Goal: Transaction & Acquisition: Download file/media

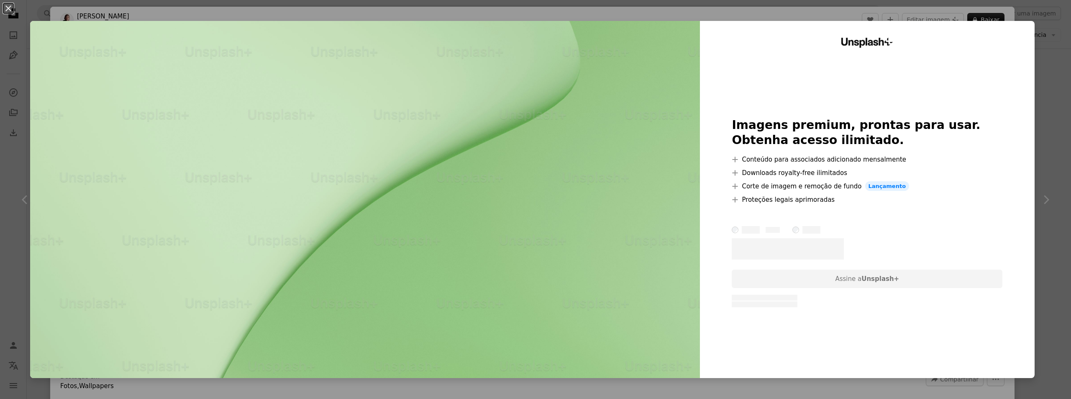
scroll to position [209, 0]
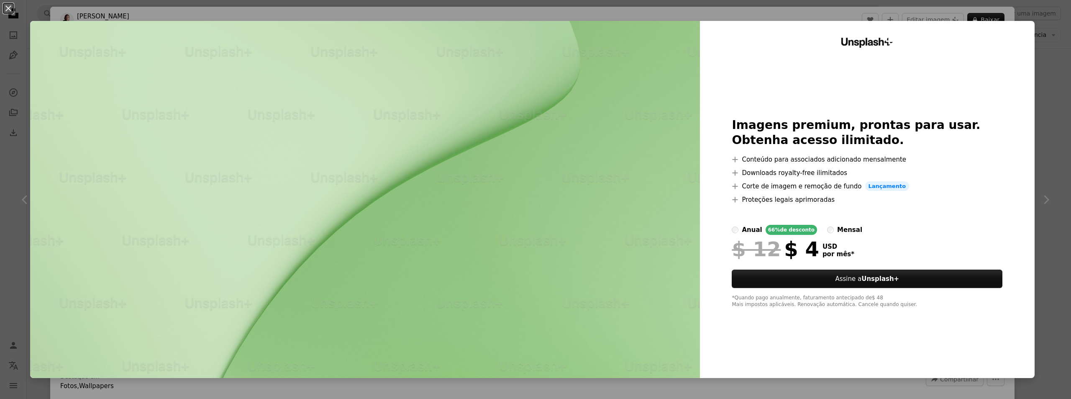
click at [1051, 128] on div "An X shape Unsplash+ Imagens premium, prontas para usar. Obtenha acesso ilimita…" at bounding box center [535, 199] width 1071 height 399
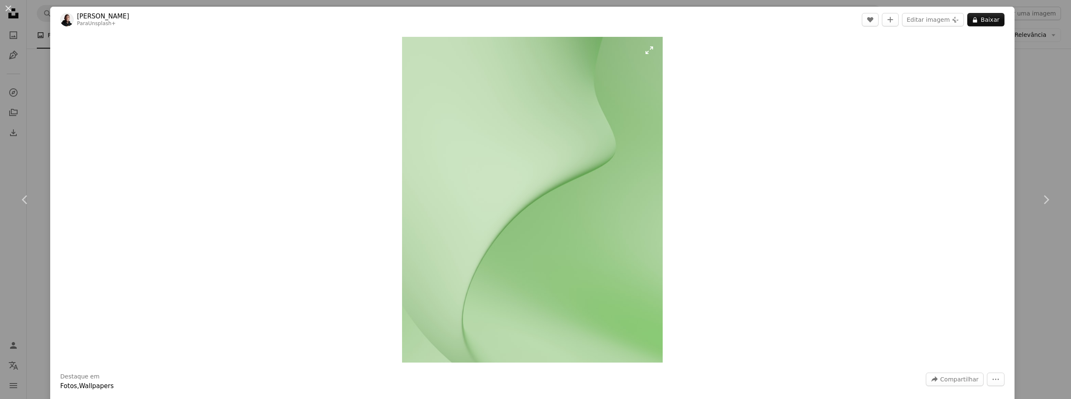
click at [521, 164] on img "Ampliar esta imagem" at bounding box center [532, 199] width 260 height 325
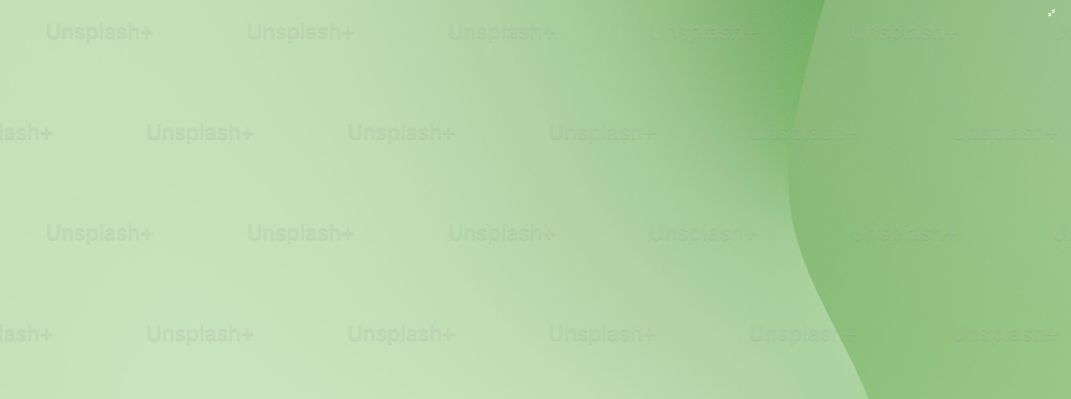
scroll to position [463, 0]
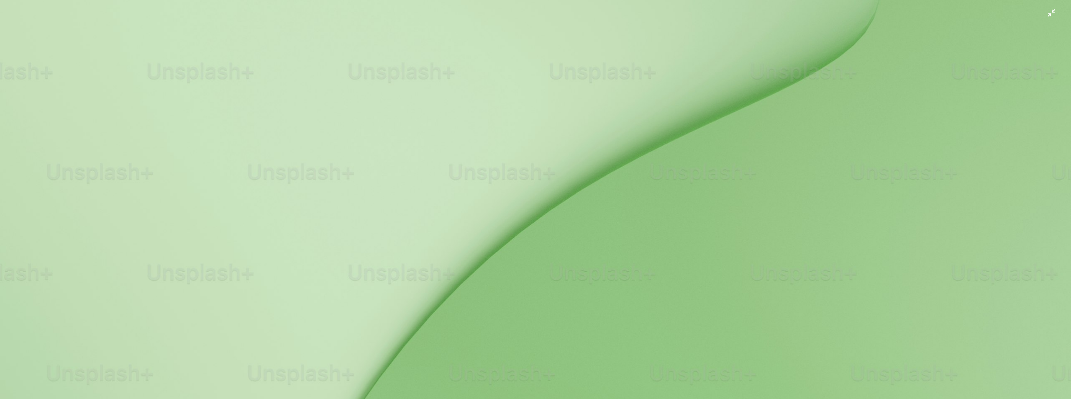
click at [525, 167] on img "Diminuir esta imagem" at bounding box center [536, 207] width 1072 height 1340
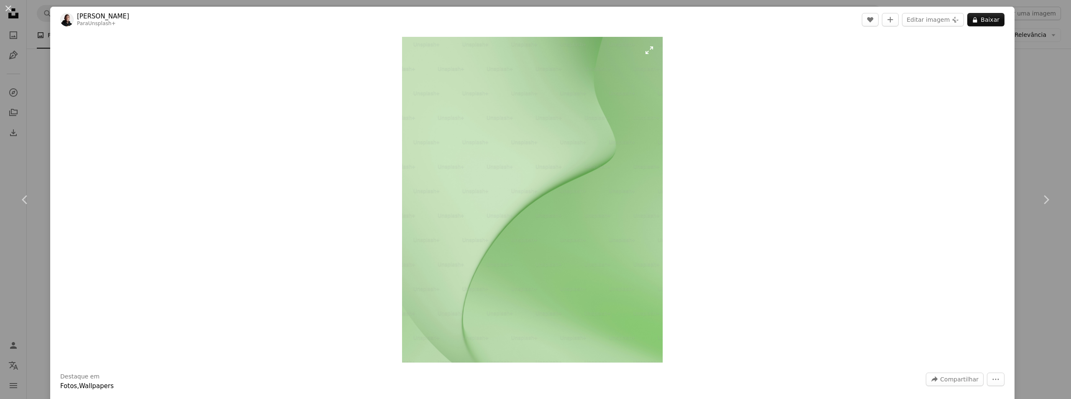
click at [646, 51] on img "Ampliar esta imagem" at bounding box center [532, 199] width 260 height 325
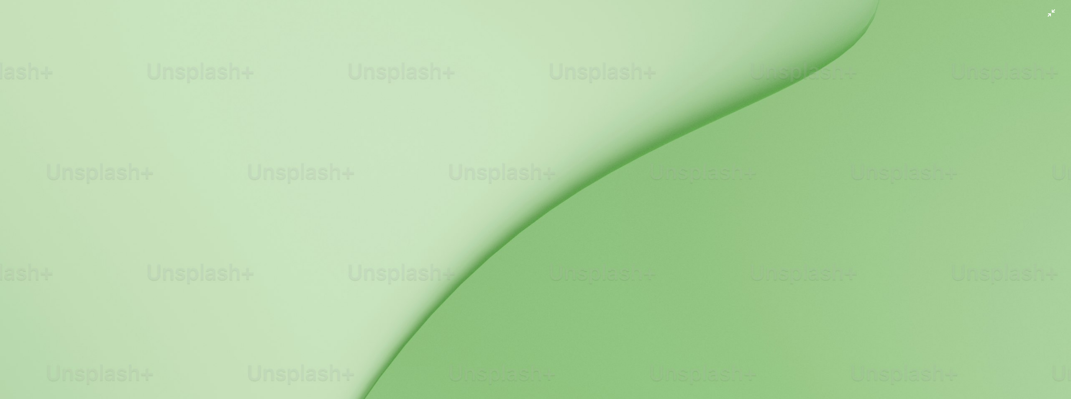
click at [647, 56] on img "Diminuir esta imagem" at bounding box center [536, 207] width 1072 height 1340
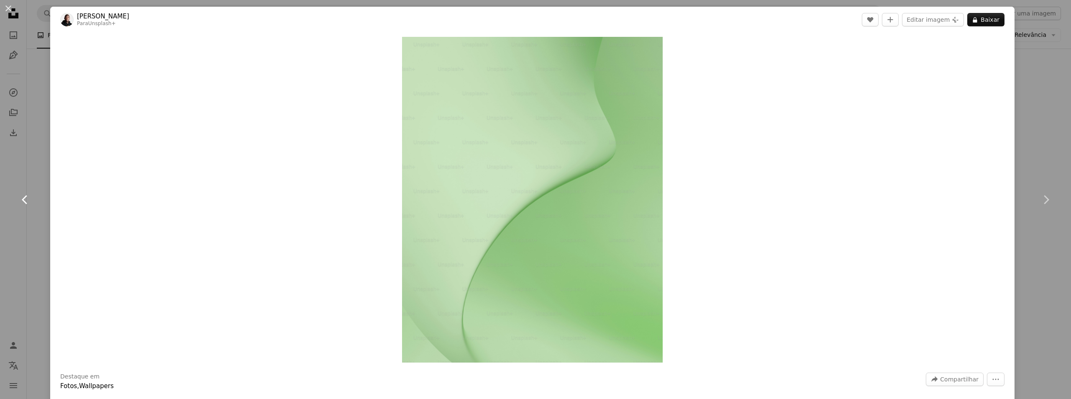
click at [19, 195] on icon "Chevron left" at bounding box center [24, 199] width 13 height 13
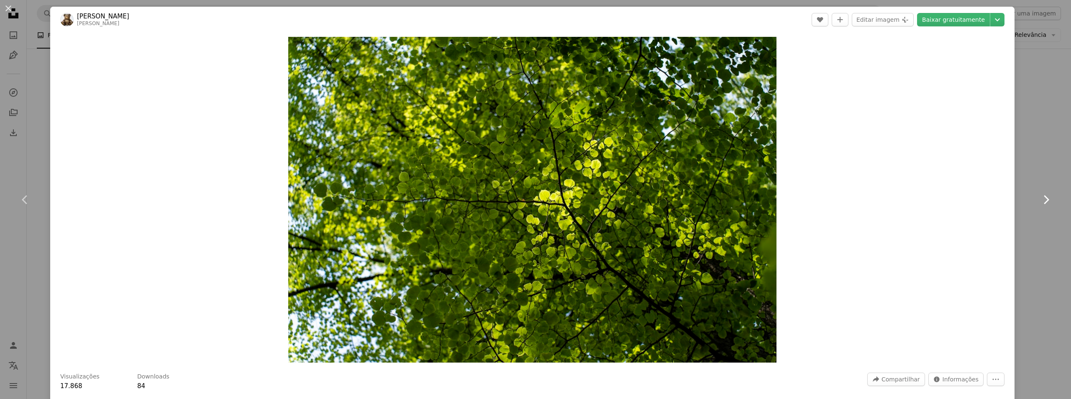
click at [1044, 196] on icon "Chevron right" at bounding box center [1045, 199] width 13 height 13
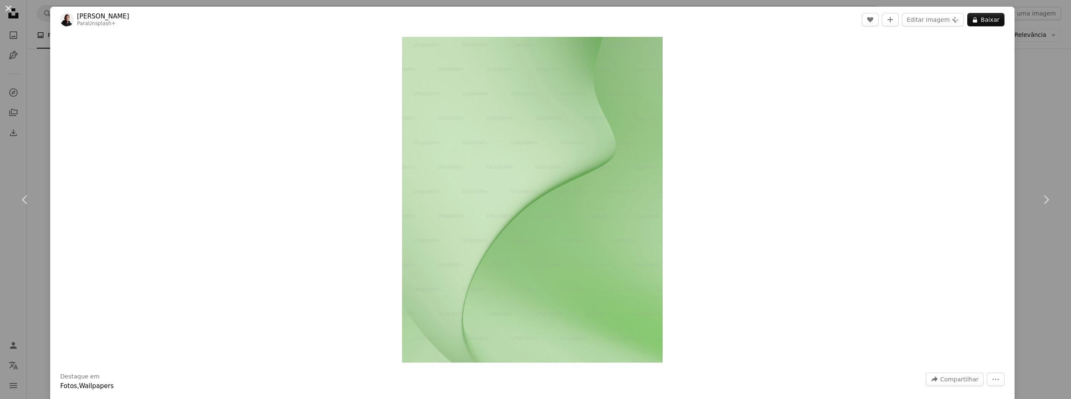
click at [6, 12] on button "An X shape" at bounding box center [8, 8] width 10 height 10
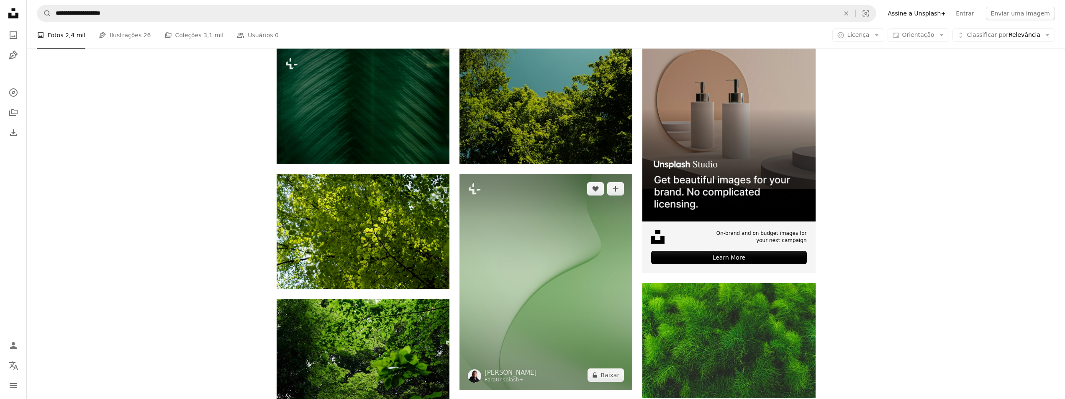
click at [584, 228] on img at bounding box center [545, 282] width 173 height 216
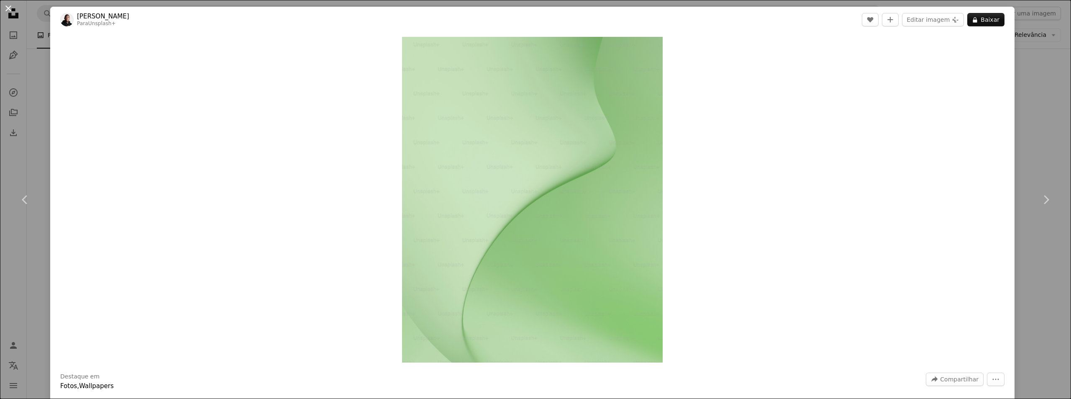
click at [10, 10] on button "An X shape" at bounding box center [8, 8] width 10 height 10
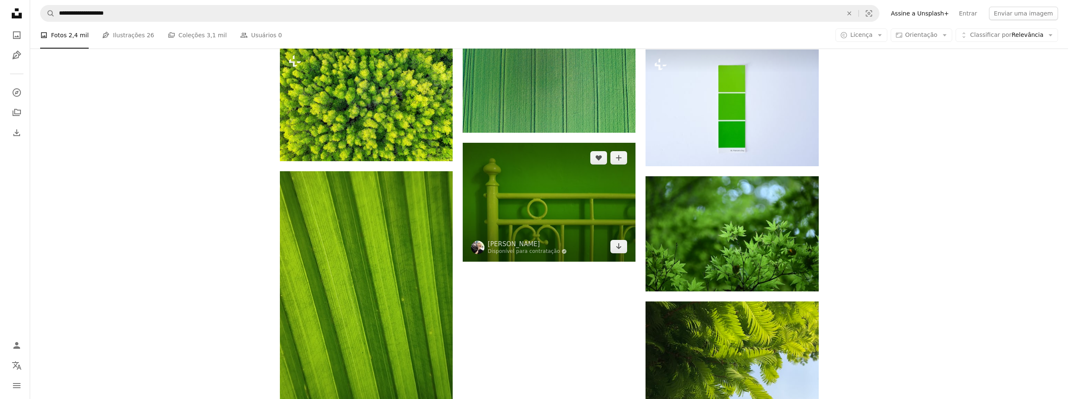
scroll to position [1171, 0]
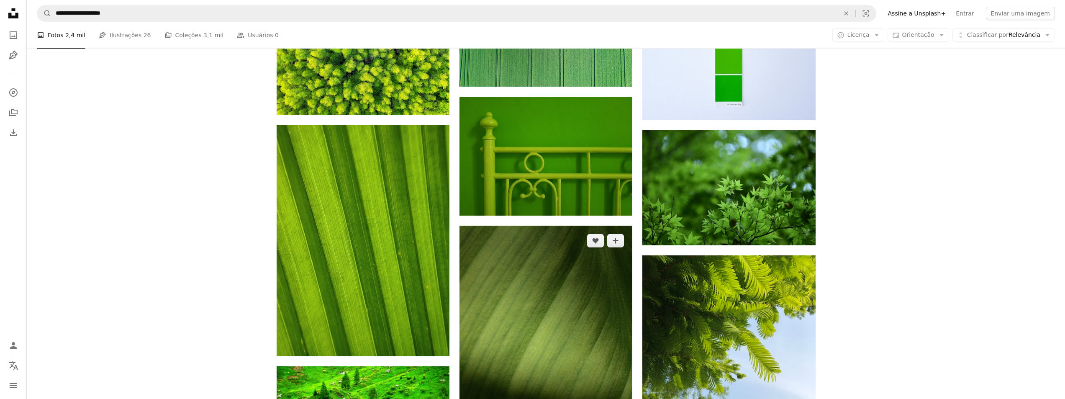
click at [622, 241] on img at bounding box center [545, 341] width 173 height 231
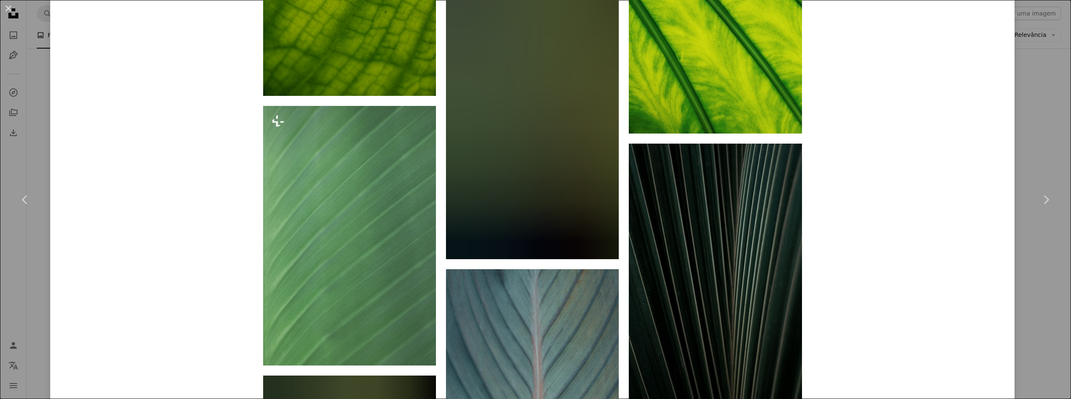
scroll to position [2970, 0]
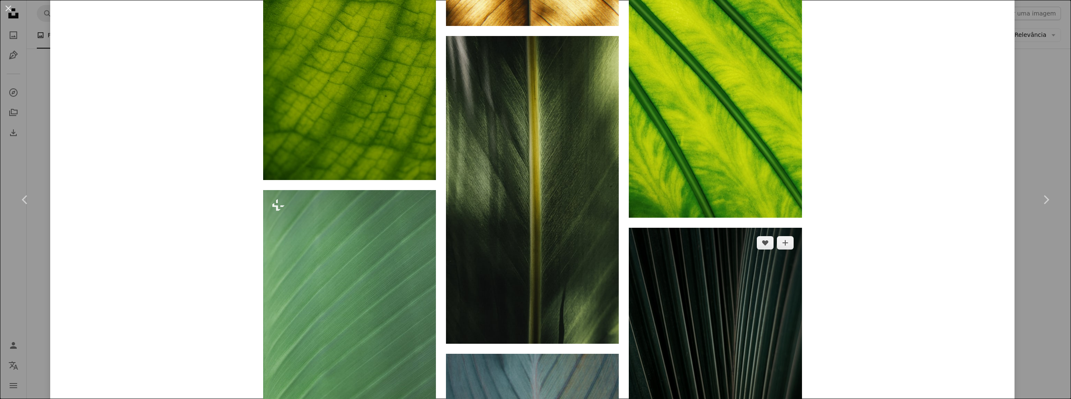
click at [778, 269] on img at bounding box center [715, 358] width 173 height 260
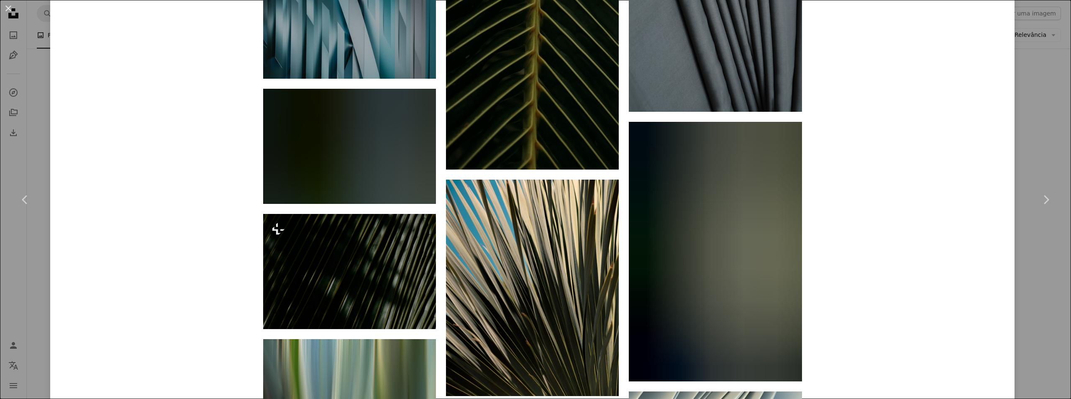
scroll to position [1715, 0]
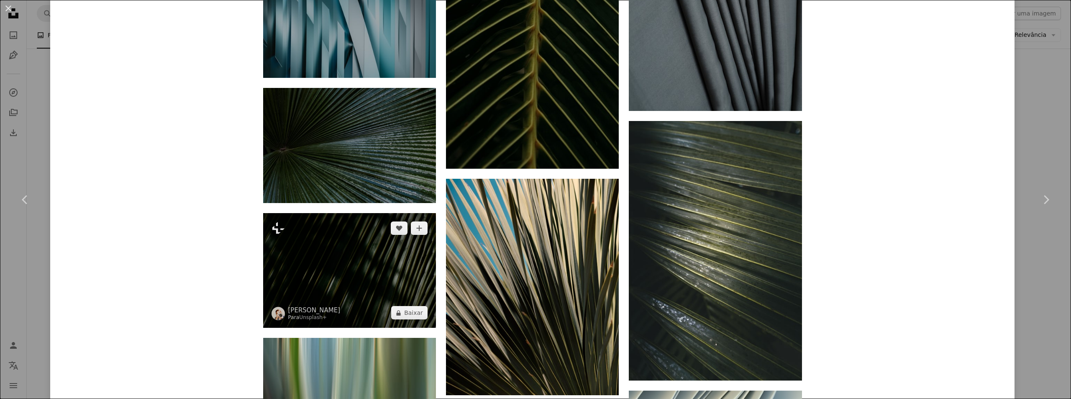
click at [359, 213] on img at bounding box center [349, 270] width 173 height 115
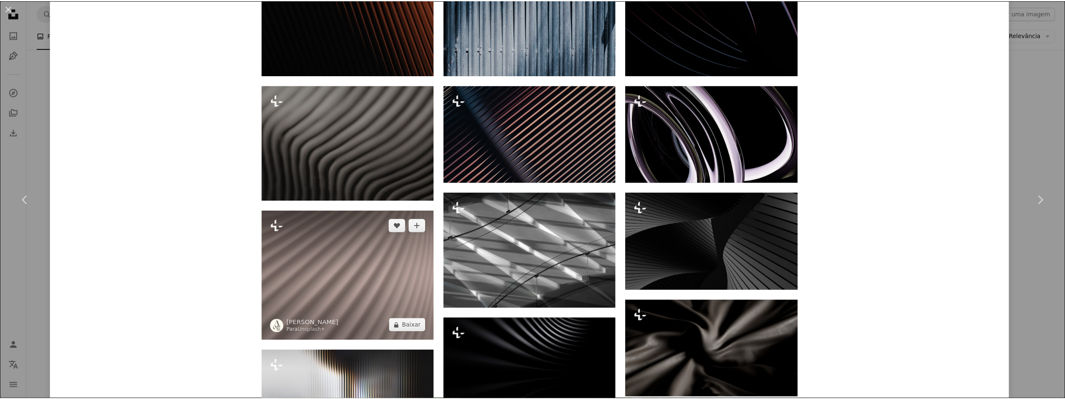
scroll to position [879, 0]
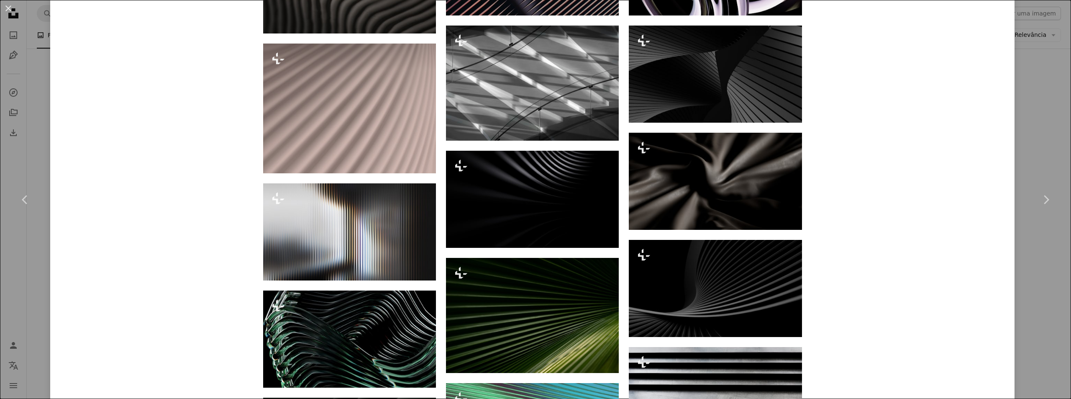
click at [6, 10] on button "An X shape" at bounding box center [8, 8] width 10 height 10
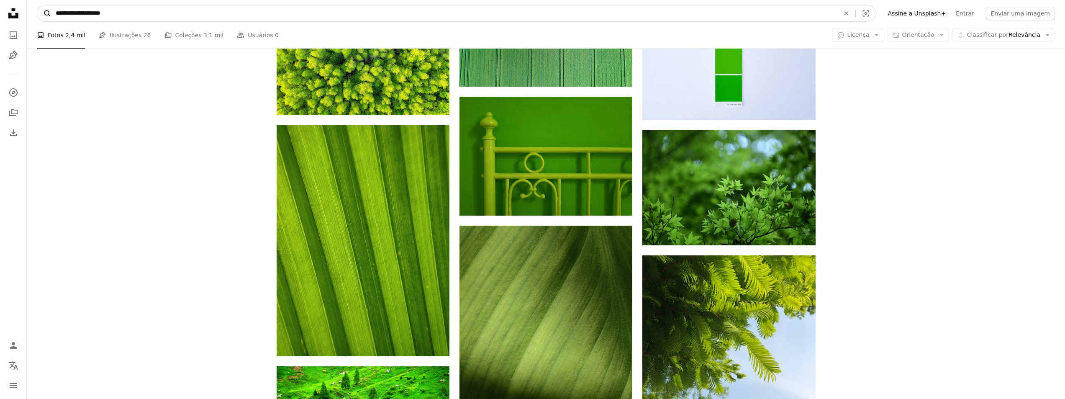
drag, startPoint x: 121, startPoint y: 14, endPoint x: 42, endPoint y: 14, distance: 78.7
click at [42, 14] on form "**********" at bounding box center [456, 13] width 839 height 17
paste input "Pesquise conteúdo visual em todo o site"
type input "**********"
click button "A magnifying glass" at bounding box center [44, 13] width 14 height 16
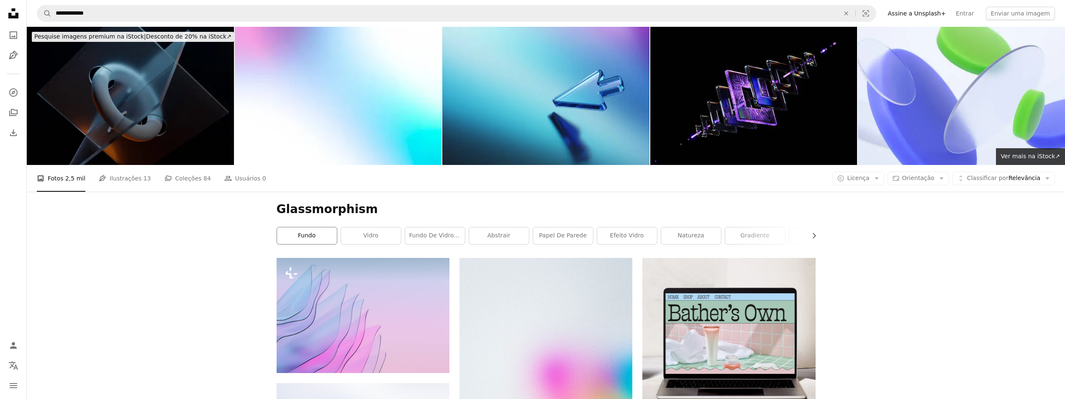
click at [323, 227] on link "fundo" at bounding box center [307, 235] width 60 height 17
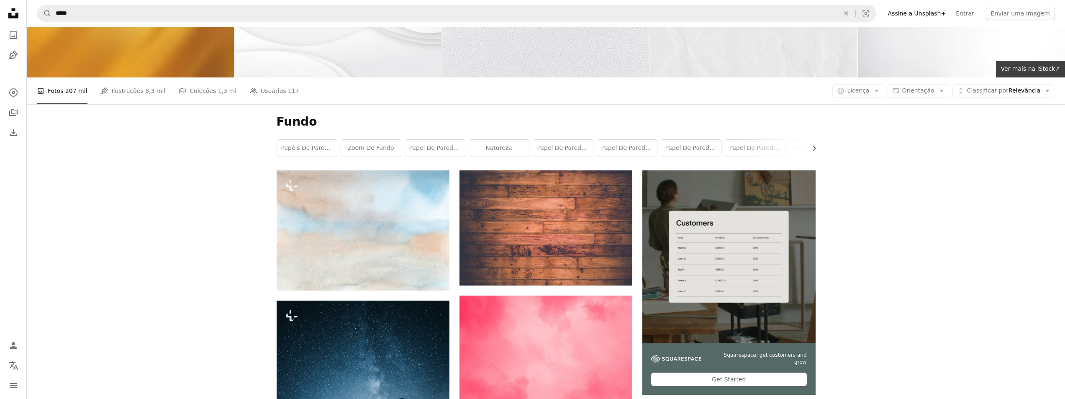
scroll to position [126, 0]
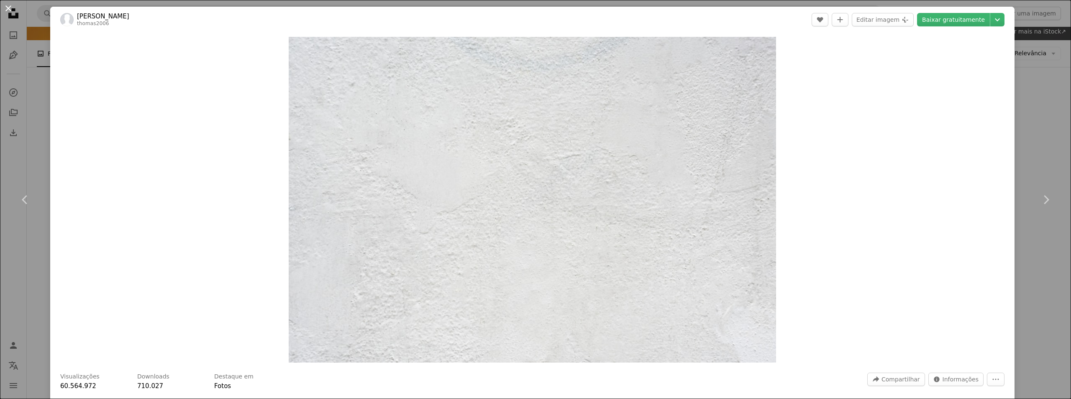
click at [3, 9] on button "An X shape" at bounding box center [8, 8] width 10 height 10
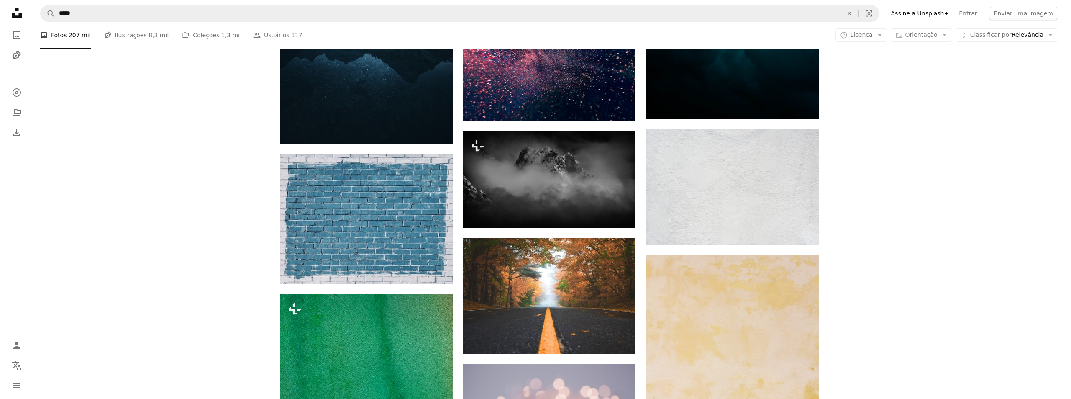
scroll to position [628, 0]
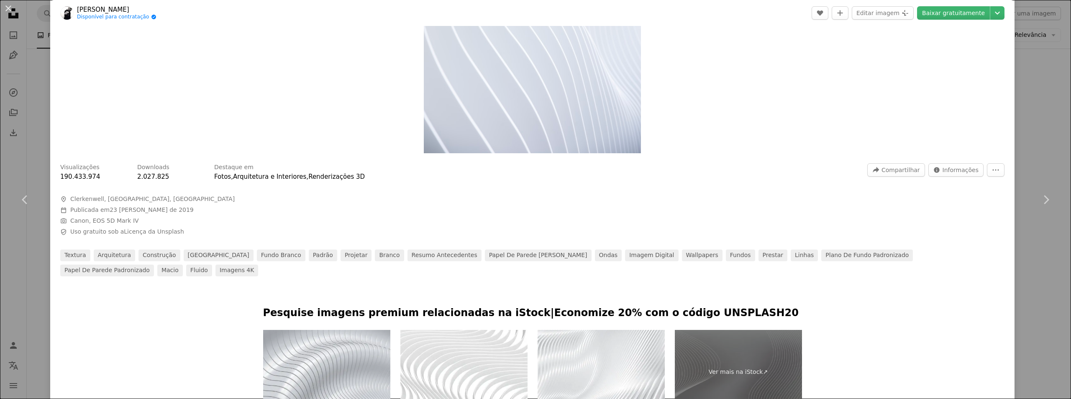
scroll to position [377, 0]
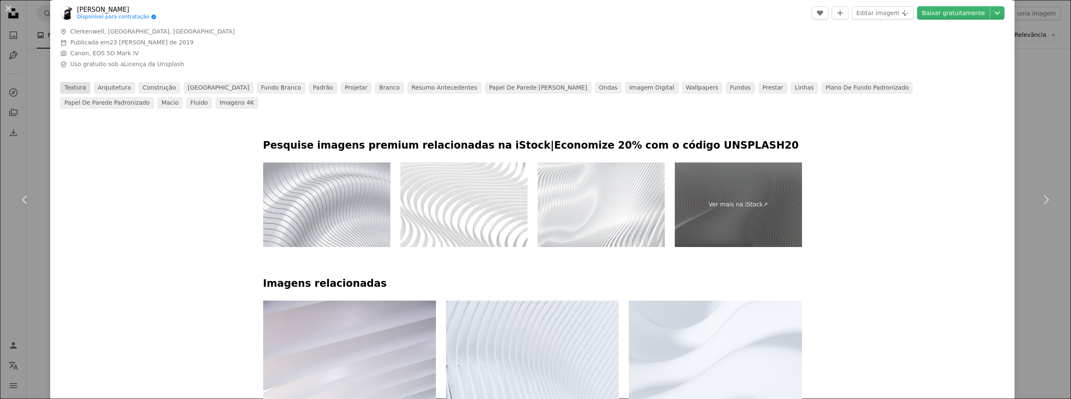
click at [74, 89] on link "textura" at bounding box center [75, 88] width 30 height 12
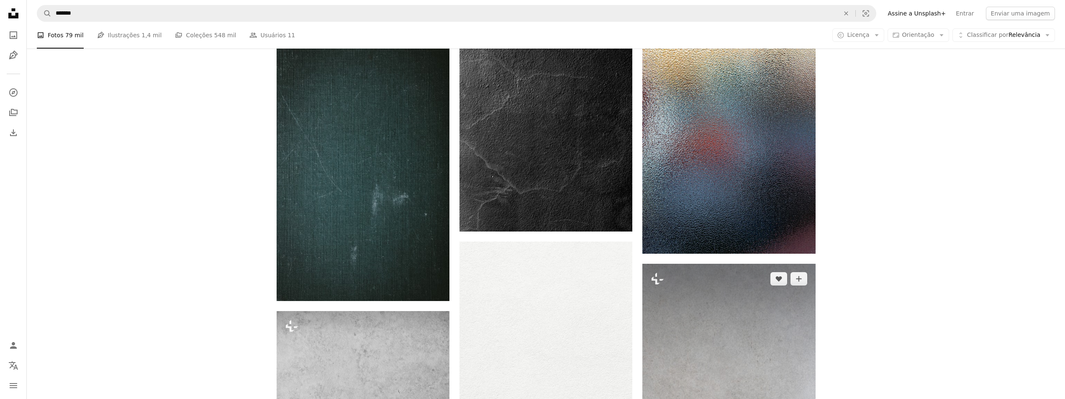
scroll to position [544, 0]
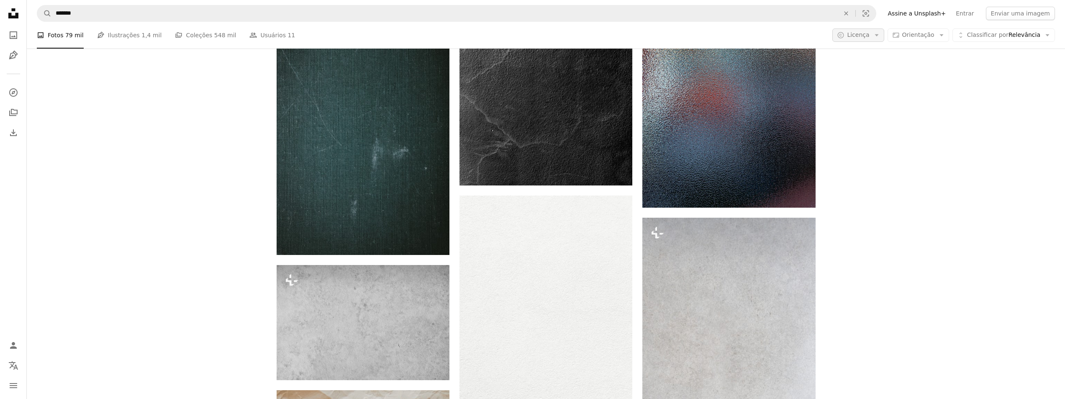
click at [879, 32] on button "A copyright icon © Licença Arrow down" at bounding box center [857, 34] width 51 height 13
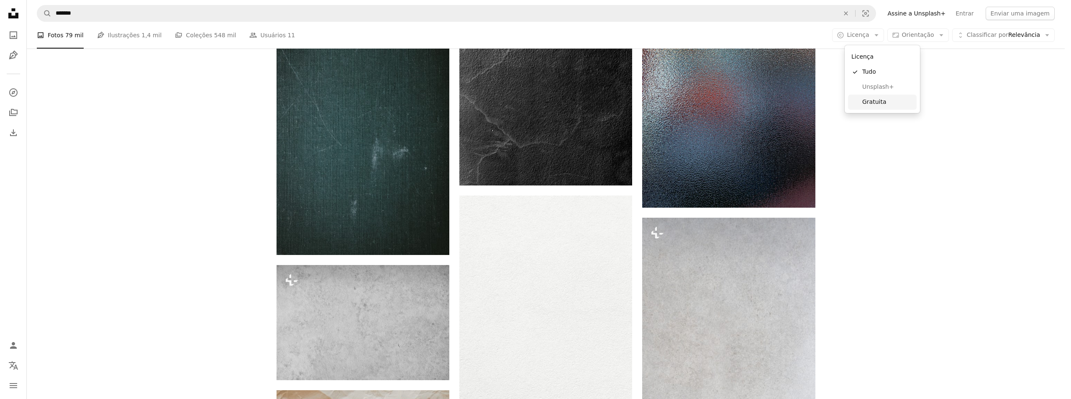
click at [878, 102] on span "Gratuita" at bounding box center [887, 102] width 51 height 8
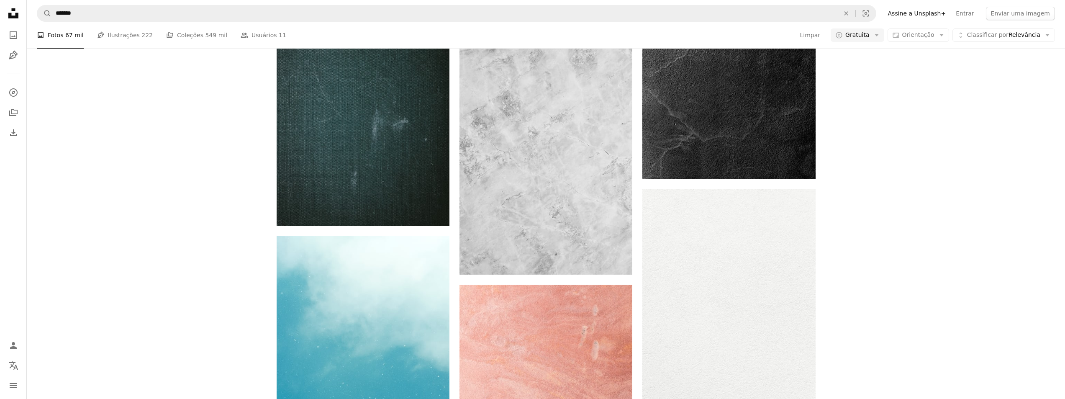
scroll to position [1506, 0]
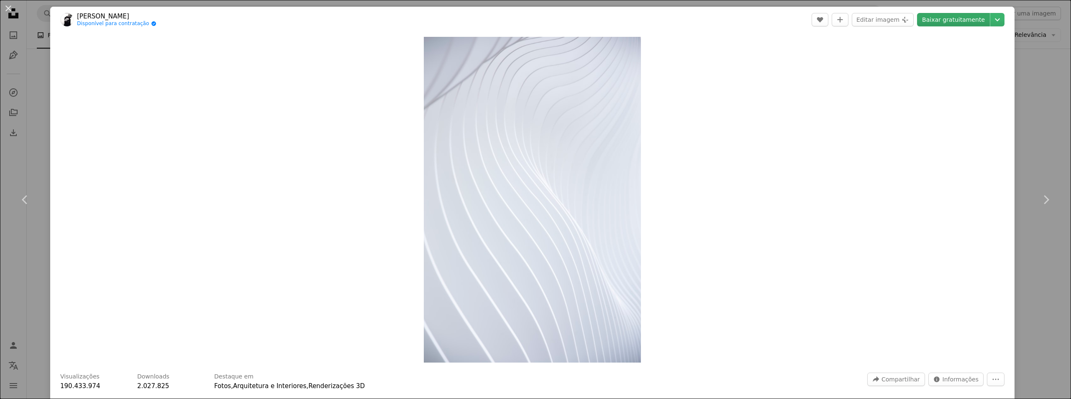
click at [936, 18] on link "Baixar gratuitamente" at bounding box center [953, 19] width 73 height 13
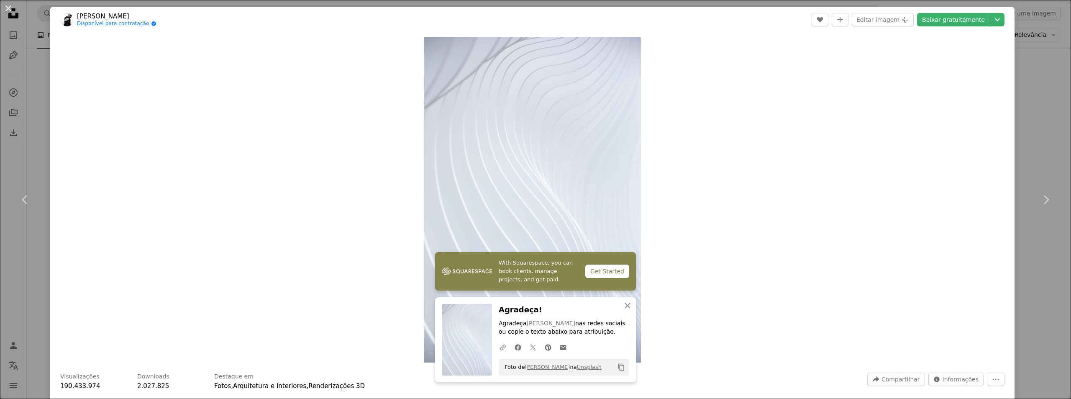
click at [7, 13] on button "An X shape" at bounding box center [8, 8] width 10 height 10
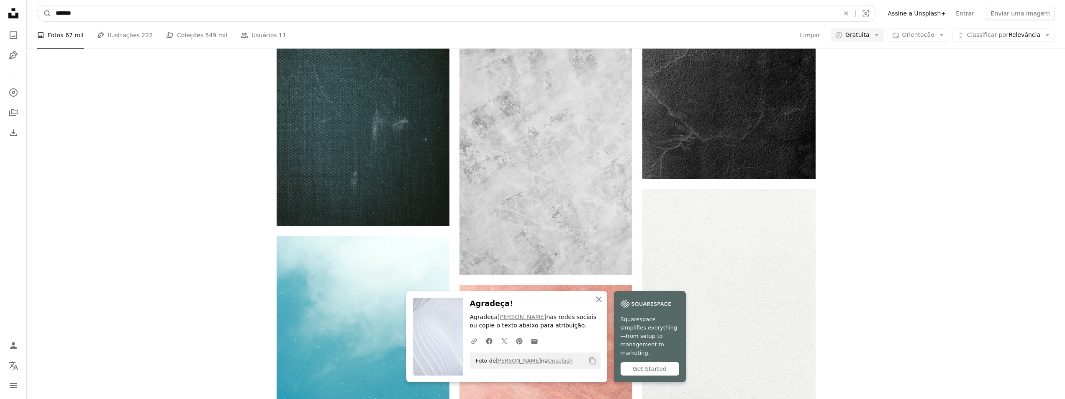
drag, startPoint x: 81, startPoint y: 14, endPoint x: 27, endPoint y: 10, distance: 54.1
click at [27, 10] on nav "A magnifying glass ******* An X shape Visual search Filters Assine a Unsplash+ …" at bounding box center [546, 13] width 1038 height 27
paste input "********"
type input "**********"
click at [37, 5] on button "A magnifying glass" at bounding box center [44, 13] width 14 height 16
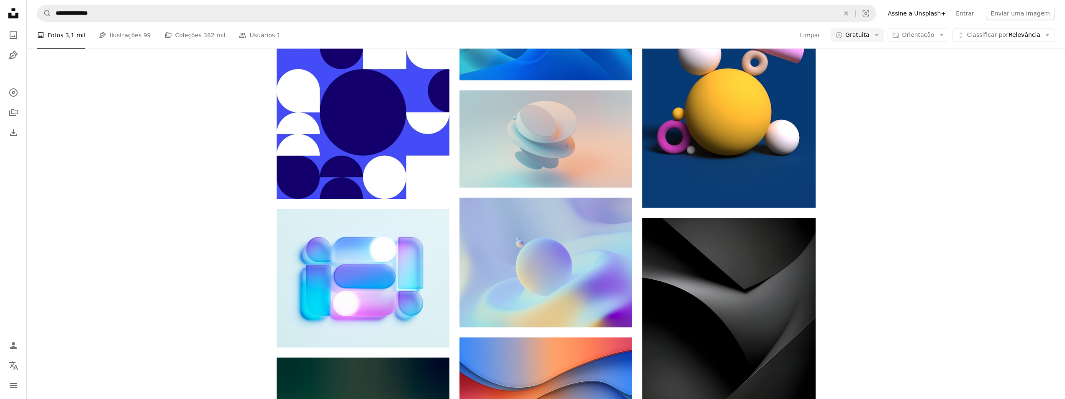
scroll to position [1046, 0]
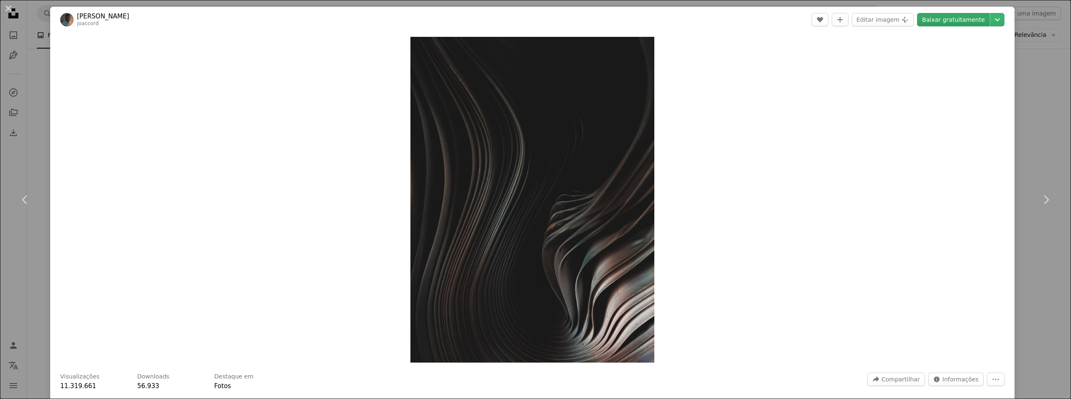
click at [932, 18] on link "Baixar gratuitamente" at bounding box center [953, 19] width 73 height 13
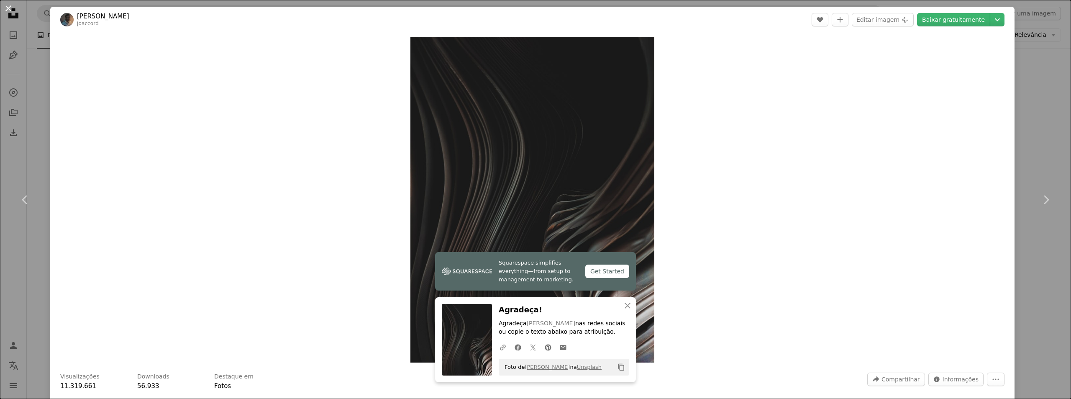
click at [8, 4] on button "An X shape" at bounding box center [8, 8] width 10 height 10
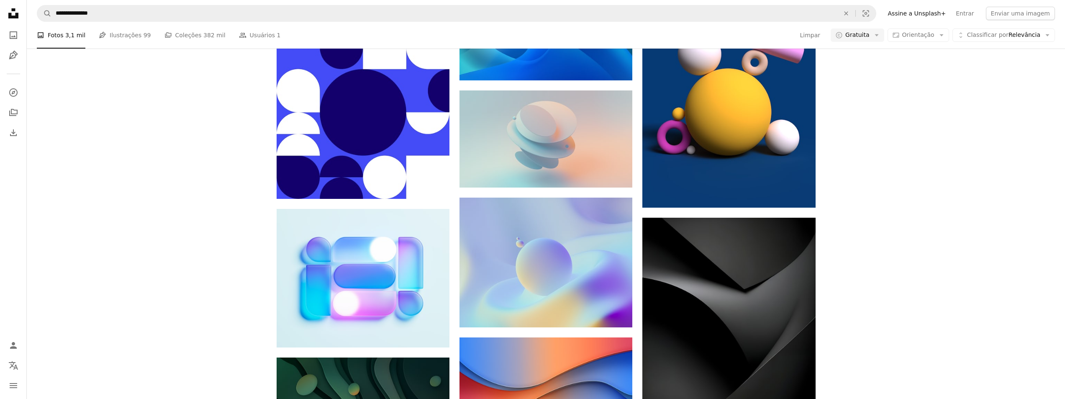
scroll to position [2286, 0]
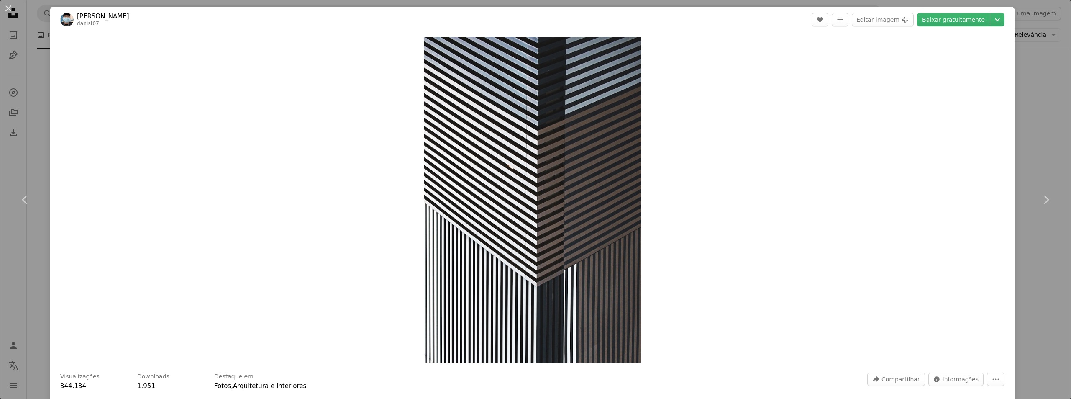
click at [19, 10] on div "An X shape Chevron left Chevron right Danist Soh danist07 A heart A plus sign E…" at bounding box center [535, 199] width 1071 height 399
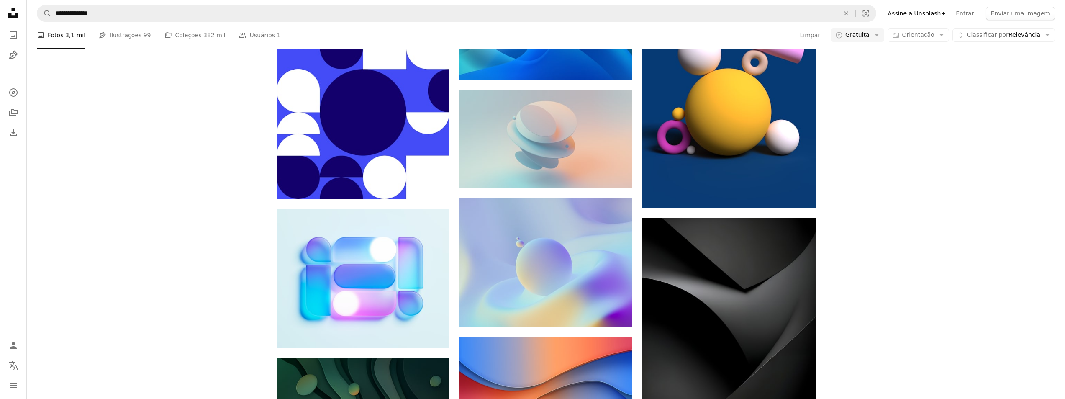
scroll to position [5758, 0]
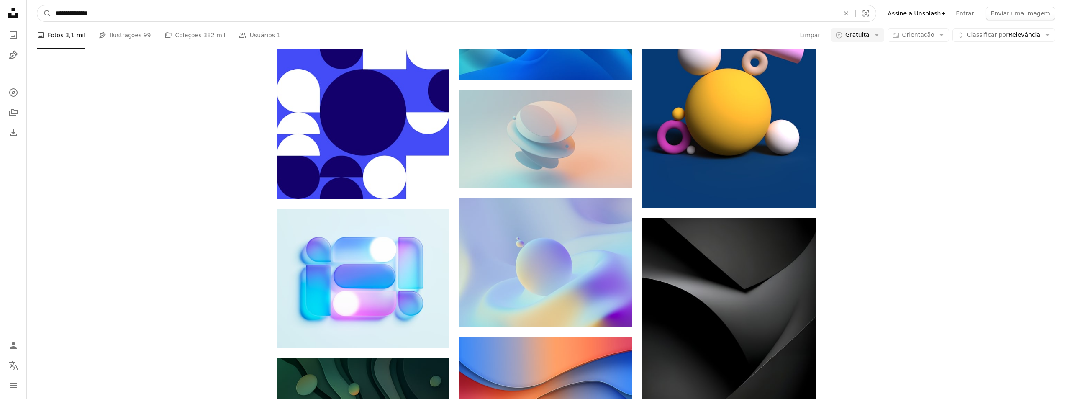
drag, startPoint x: 110, startPoint y: 21, endPoint x: -15, endPoint y: 20, distance: 124.3
paste input "*****"
type input "**********"
click at [37, 5] on button "A magnifying glass" at bounding box center [44, 13] width 14 height 16
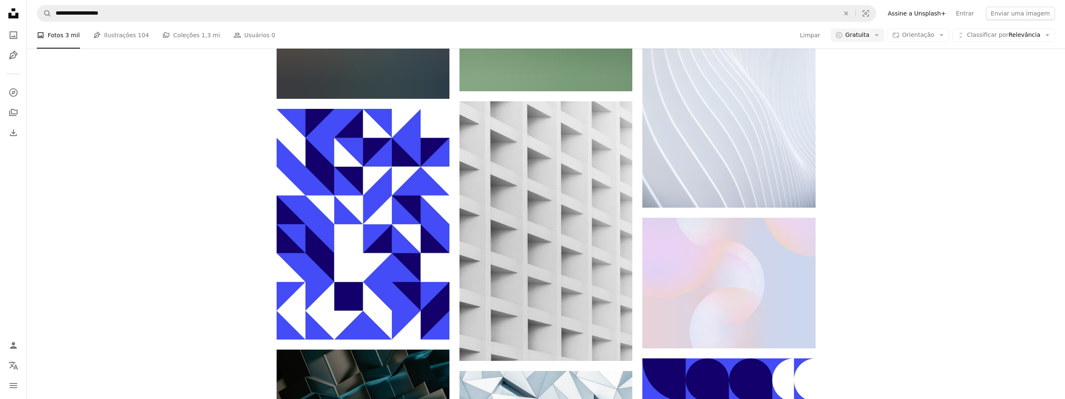
scroll to position [1339, 0]
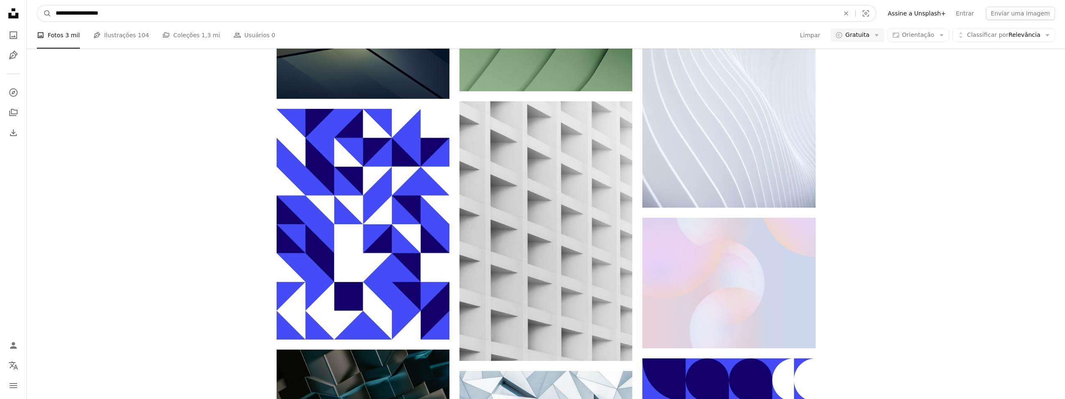
drag, startPoint x: 102, startPoint y: 8, endPoint x: -32, endPoint y: 5, distance: 133.9
paste input "Pesquise conteúdo visual em todo o site"
type input "**********"
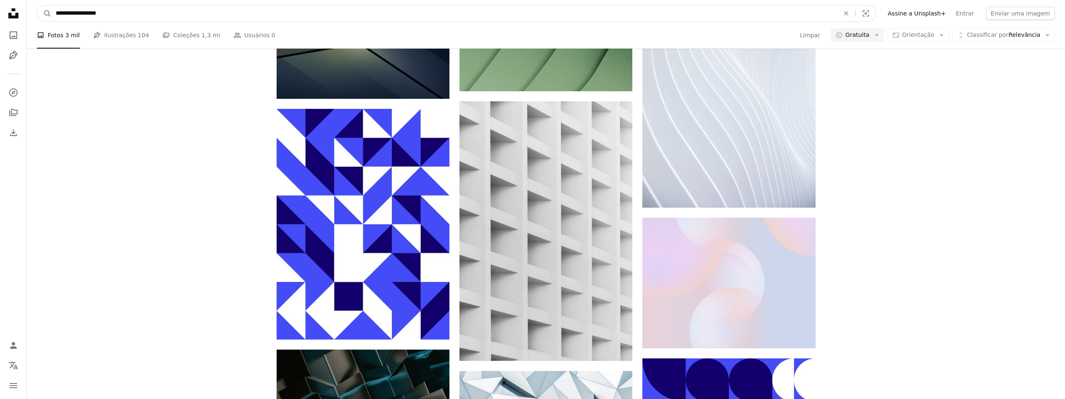
click at [37, 5] on button "A magnifying glass" at bounding box center [44, 13] width 14 height 16
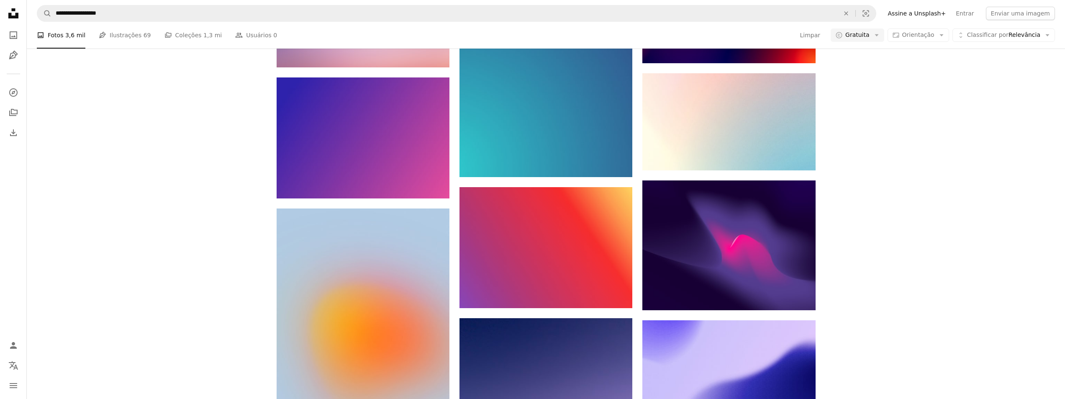
scroll to position [1130, 0]
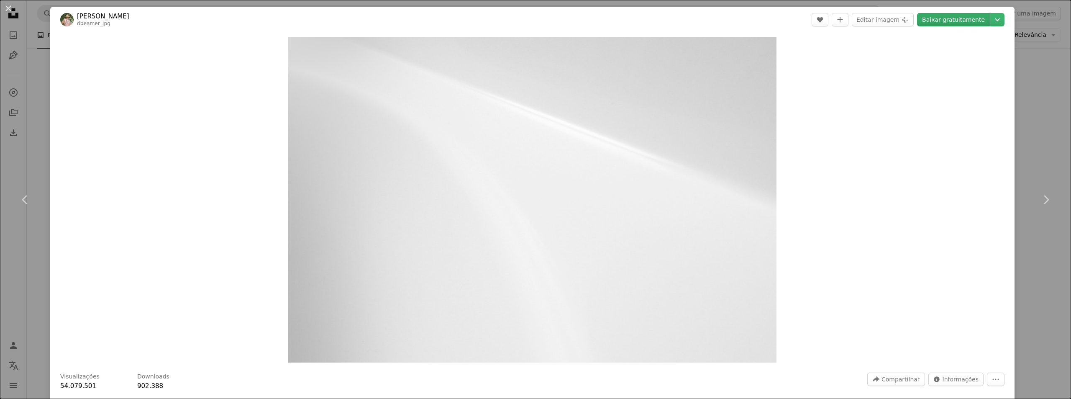
click at [969, 19] on link "Baixar gratuitamente" at bounding box center [953, 19] width 73 height 13
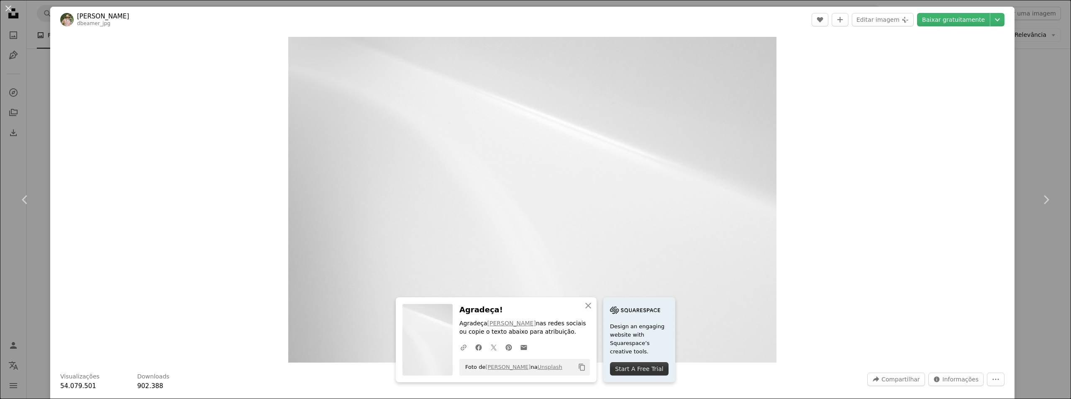
click at [13, 11] on button "An X shape" at bounding box center [8, 8] width 10 height 10
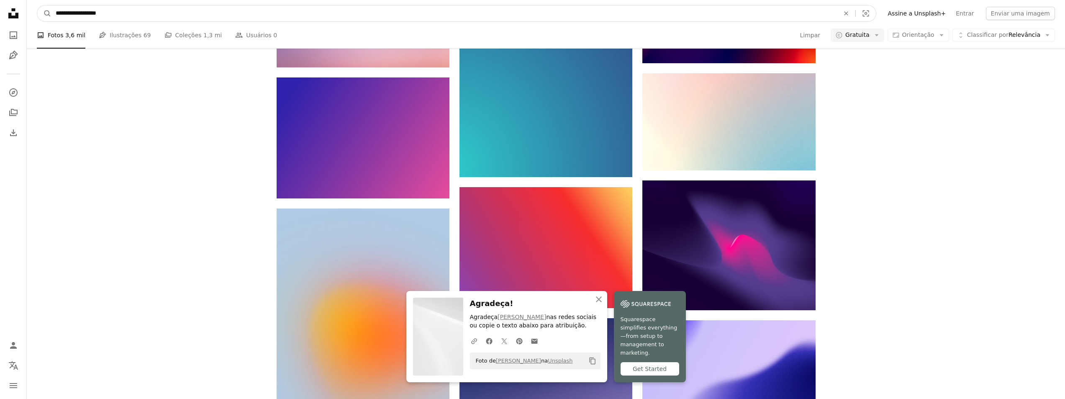
drag, startPoint x: 275, startPoint y: 17, endPoint x: 8, endPoint y: 6, distance: 267.1
paste input "**"
type input "**********"
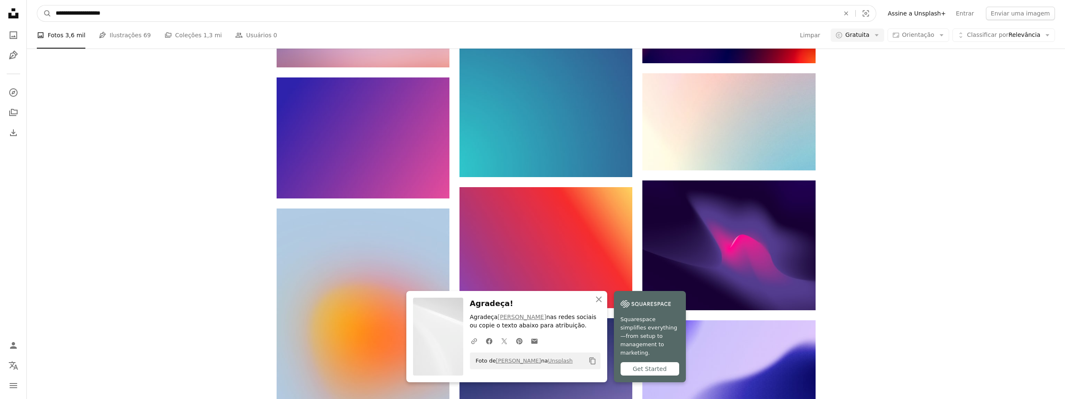
click button "A magnifying glass" at bounding box center [44, 13] width 14 height 16
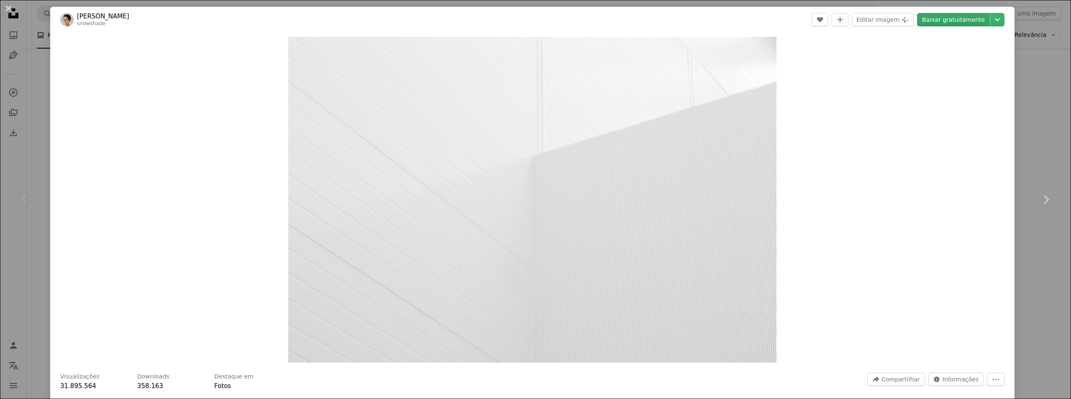
click at [953, 22] on link "Baixar gratuitamente" at bounding box center [953, 19] width 73 height 13
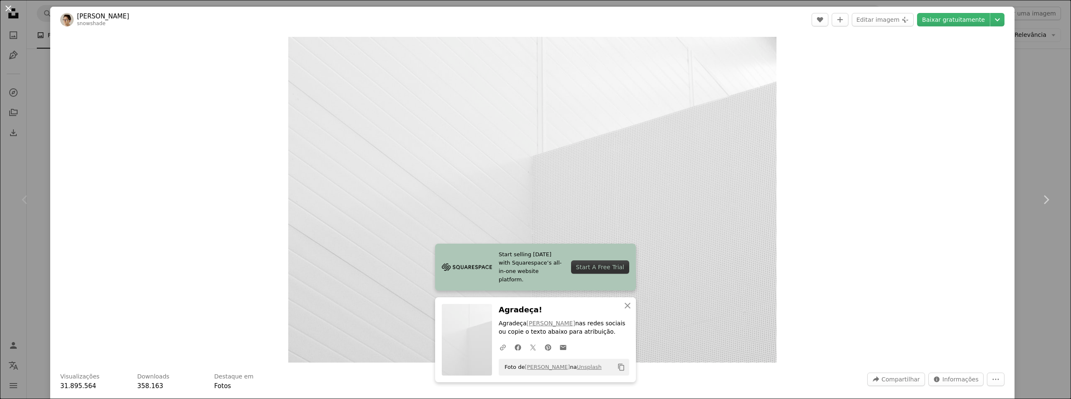
click at [6, 5] on button "An X shape" at bounding box center [8, 8] width 10 height 10
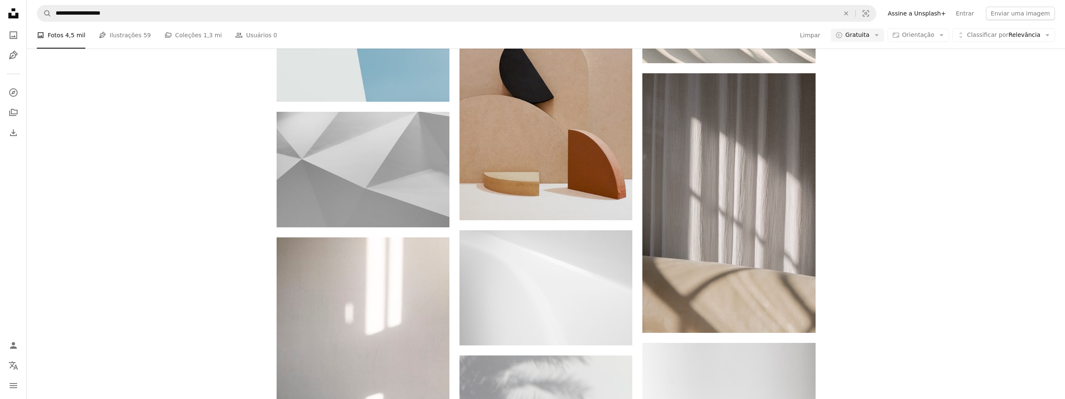
scroll to position [1297, 0]
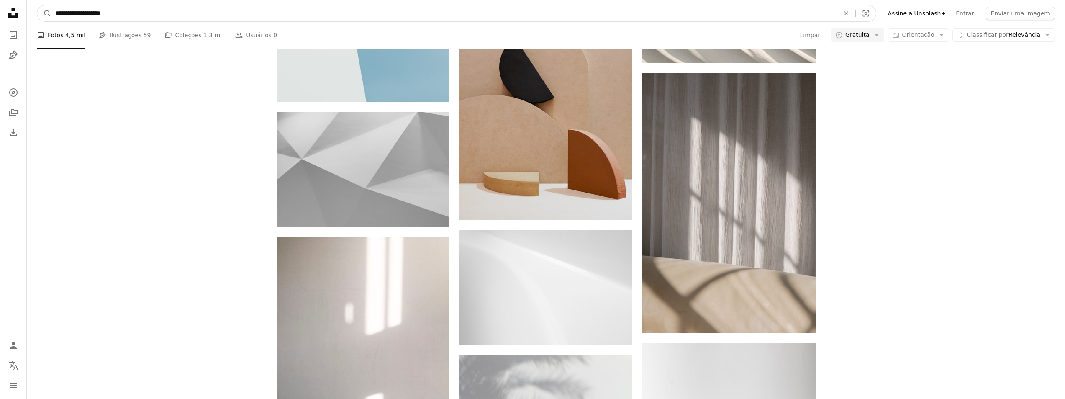
drag, startPoint x: 131, startPoint y: 15, endPoint x: -15, endPoint y: 17, distance: 146.4
paste input "Pesquise conteúdo visual em todo o site"
type input "**********"
click at [37, 5] on button "A magnifying glass" at bounding box center [44, 13] width 14 height 16
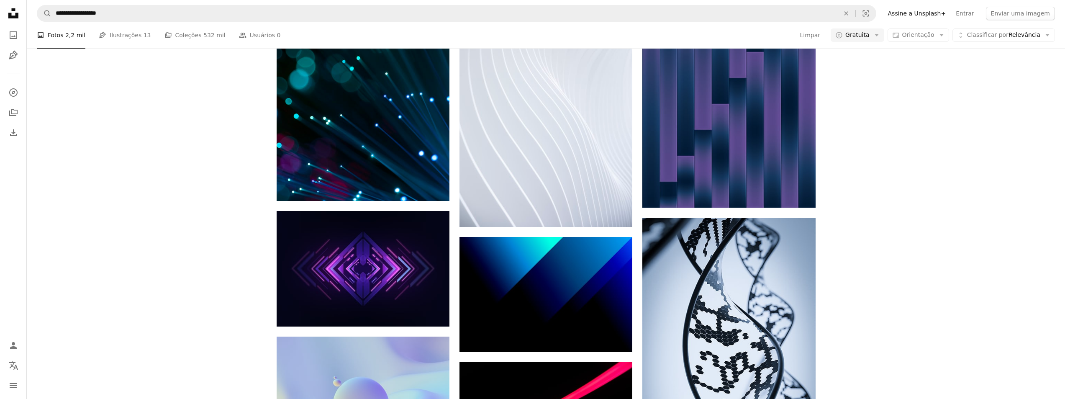
scroll to position [1131, 0]
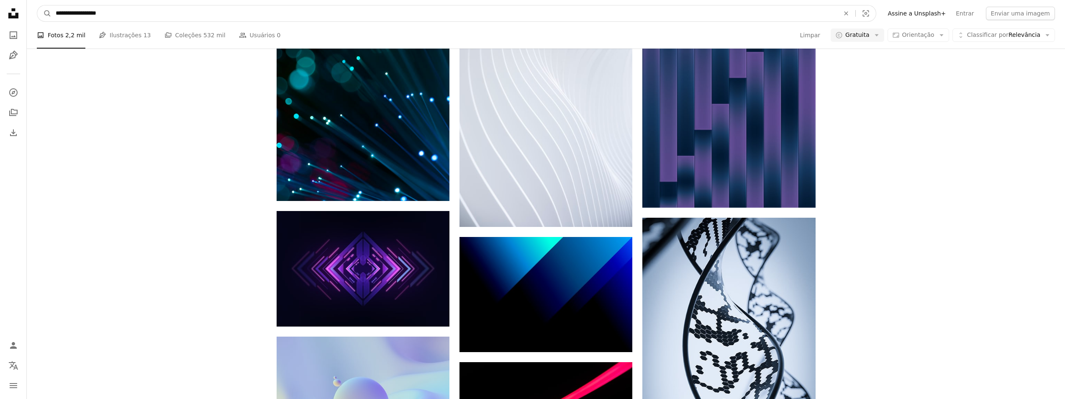
drag, startPoint x: 153, startPoint y: 18, endPoint x: -54, endPoint y: 23, distance: 207.2
paste input "Pesquise conteúdo visual em todo o site"
type input "**********"
click button "A magnifying glass" at bounding box center [44, 13] width 14 height 16
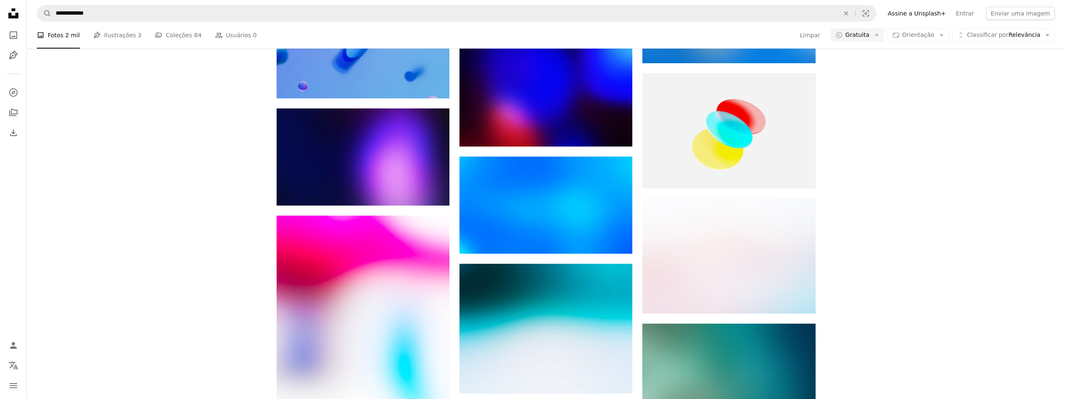
scroll to position [1113, 0]
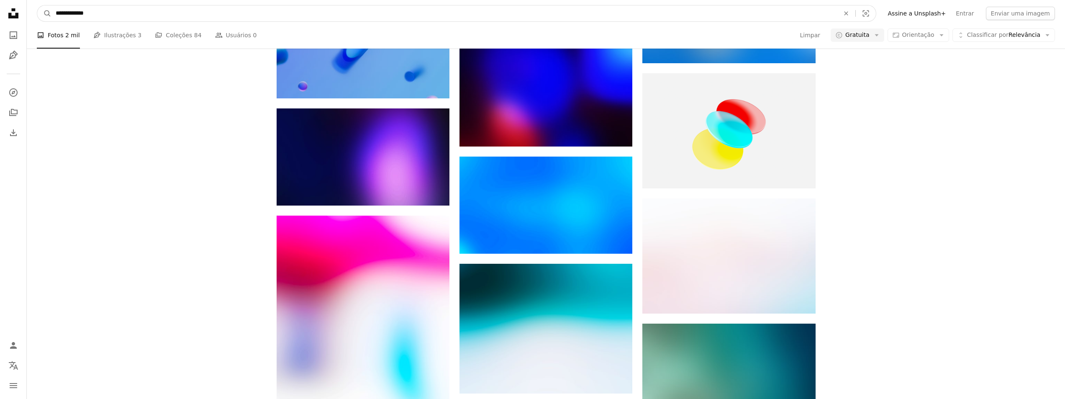
drag, startPoint x: 164, startPoint y: 15, endPoint x: 5, endPoint y: 14, distance: 158.6
paste input "Pesquise conteúdo visual em todo o site"
type input "**********"
click button "A magnifying glass" at bounding box center [44, 13] width 14 height 16
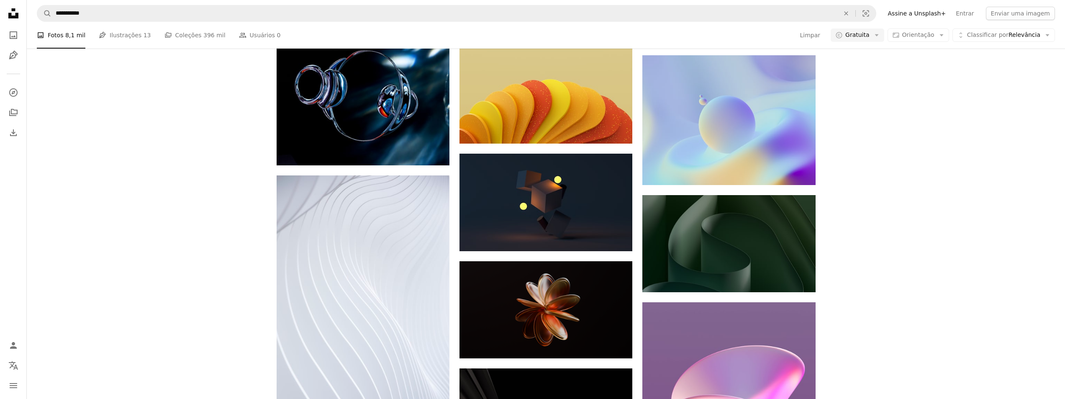
scroll to position [502, 0]
drag, startPoint x: 100, startPoint y: 25, endPoint x: 87, endPoint y: 24, distance: 13.0
click at [87, 25] on nav "**********" at bounding box center [546, 13] width 1038 height 27
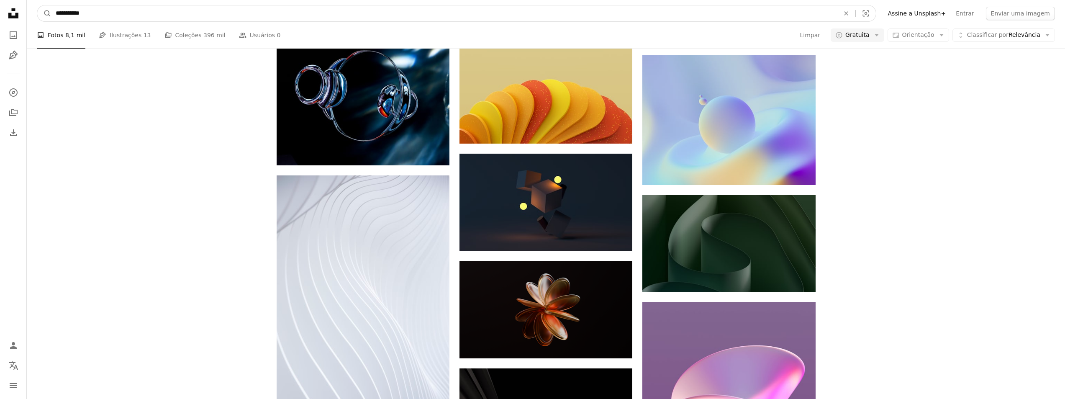
drag, startPoint x: 101, startPoint y: 17, endPoint x: 0, endPoint y: 20, distance: 101.3
paste input "****"
type input "**********"
click button "A magnifying glass" at bounding box center [44, 13] width 14 height 16
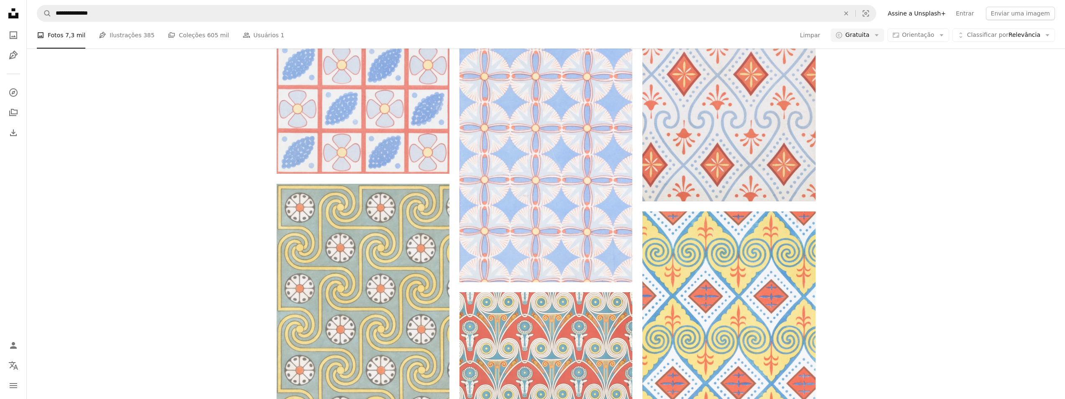
scroll to position [1711, 0]
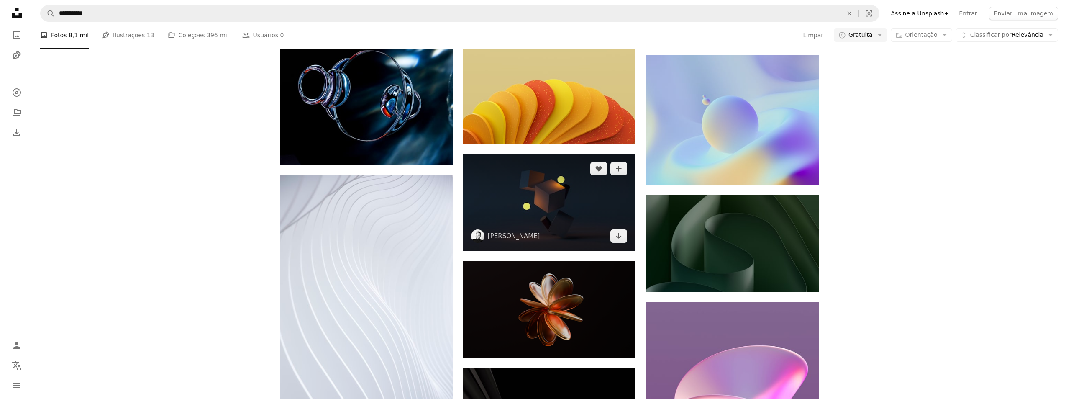
scroll to position [502, 0]
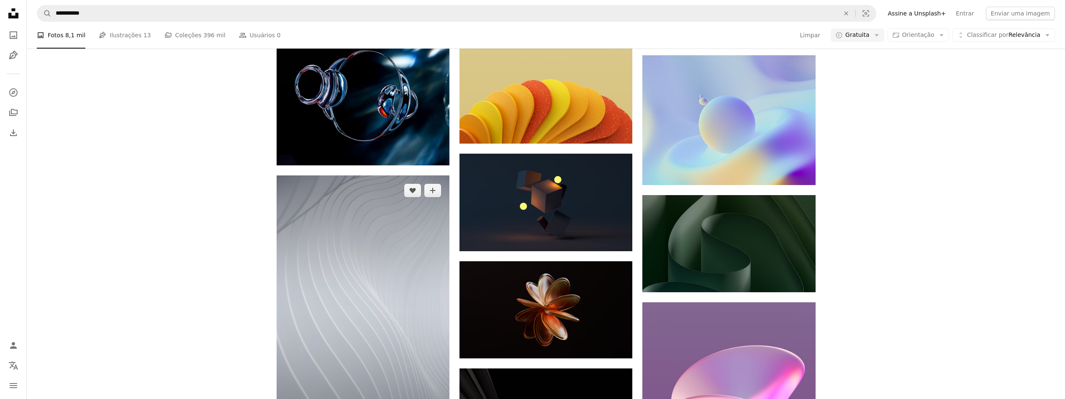
click at [418, 175] on img at bounding box center [363, 304] width 173 height 259
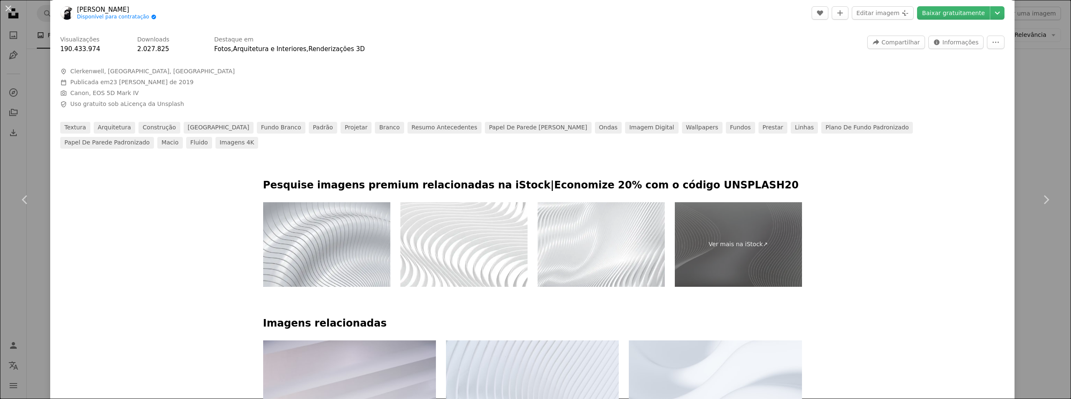
scroll to position [377, 0]
